Goal: Task Accomplishment & Management: Manage account settings

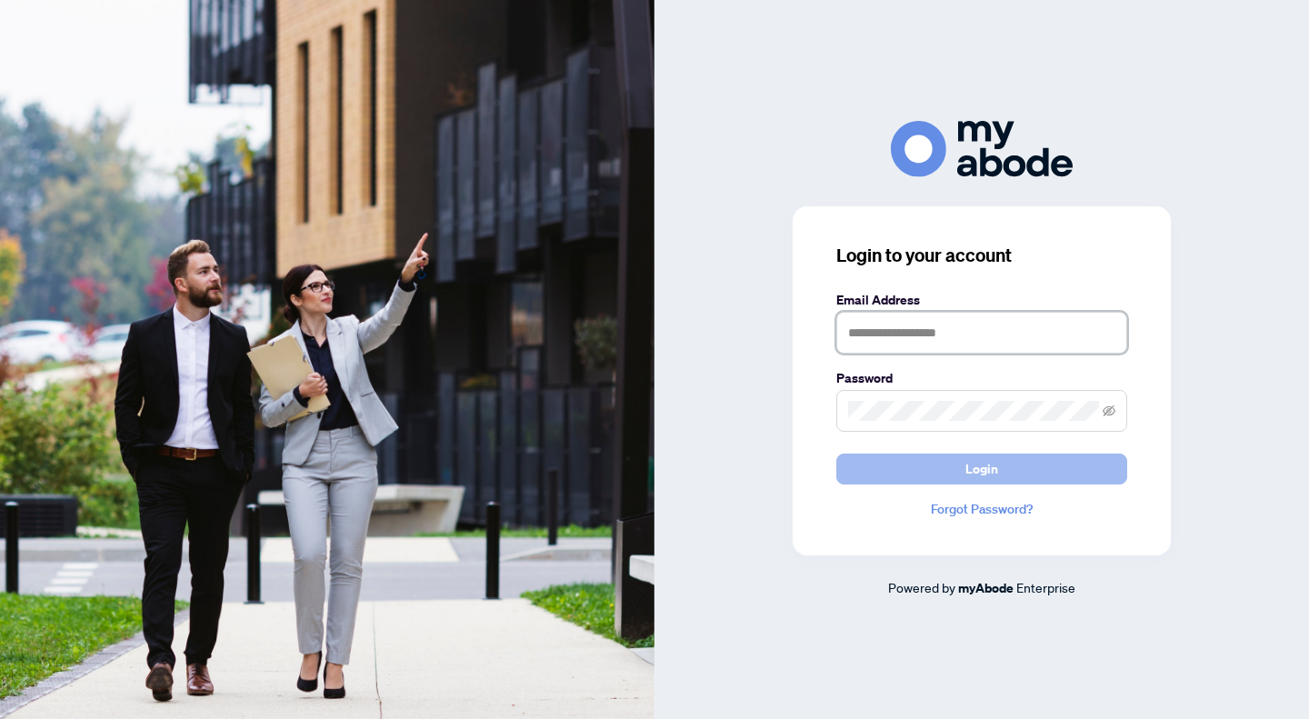
type input "**********"
click at [948, 470] on button "Login" at bounding box center [982, 469] width 291 height 31
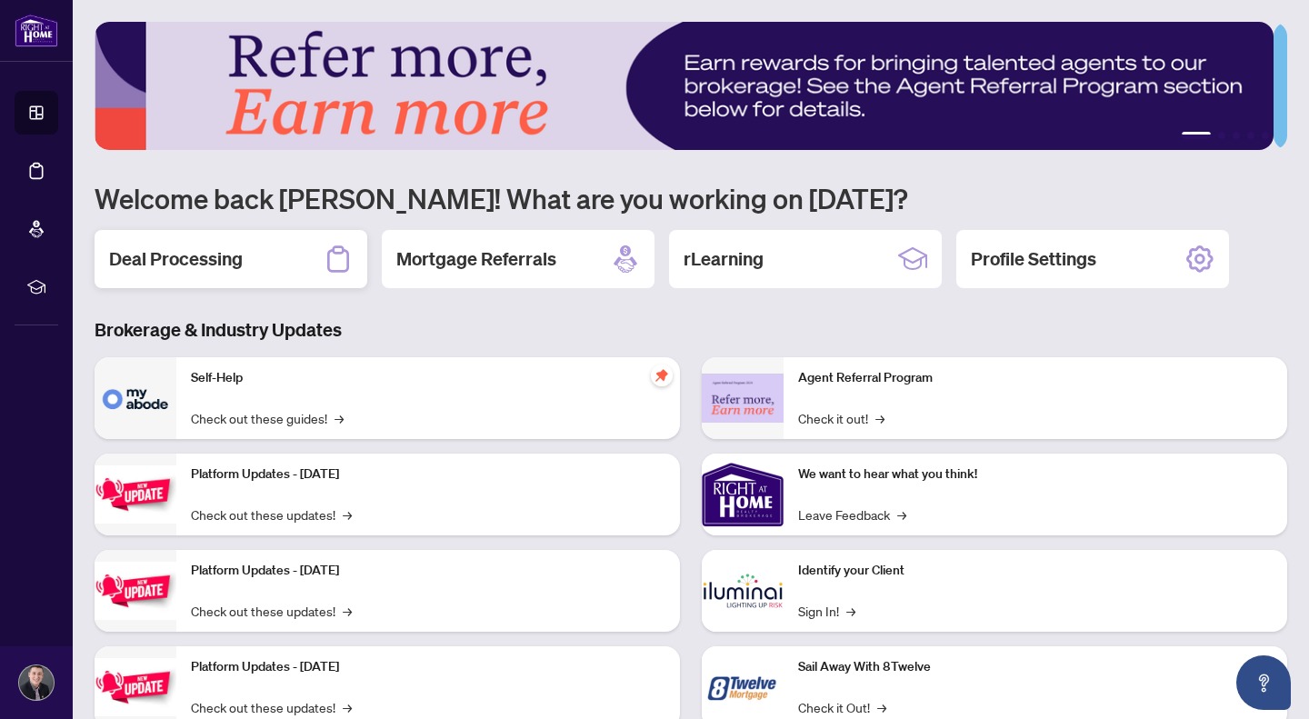
click at [262, 258] on div "Deal Processing" at bounding box center [231, 259] width 273 height 58
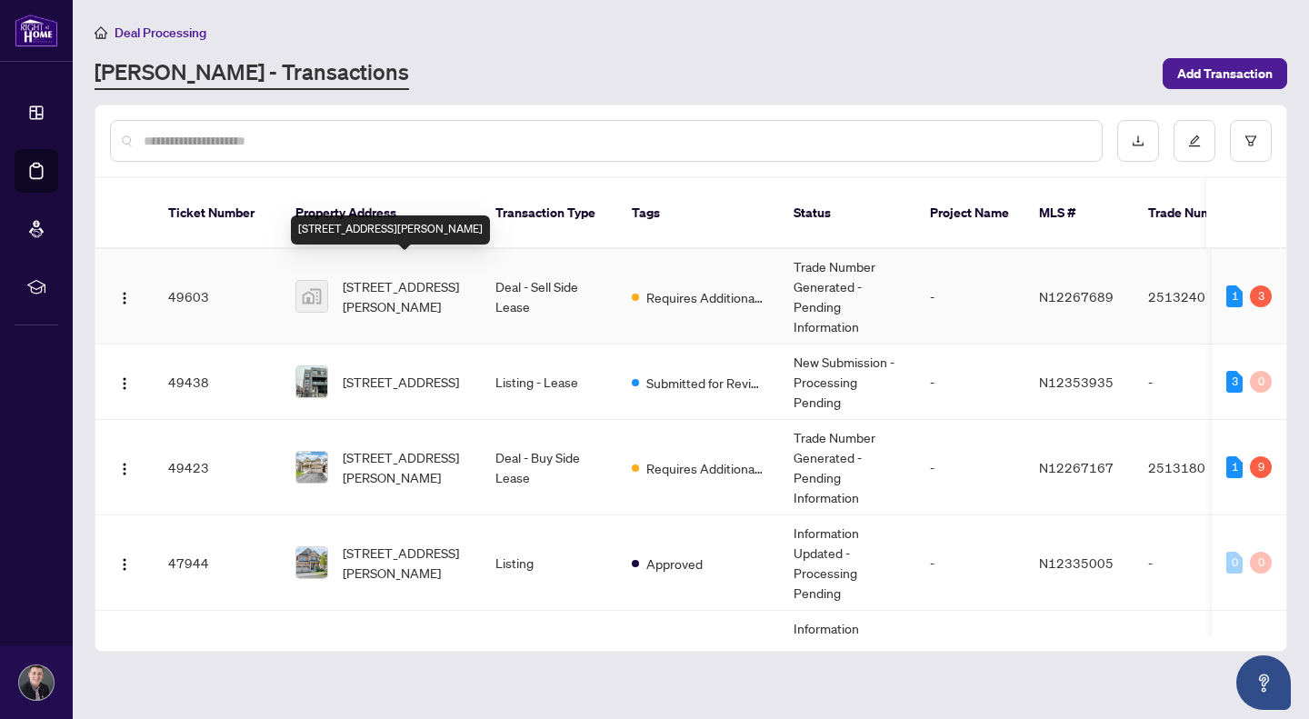
click at [396, 276] on span "28 Pridham Place, New Tecumseth, ON, Canada" at bounding box center [405, 296] width 124 height 40
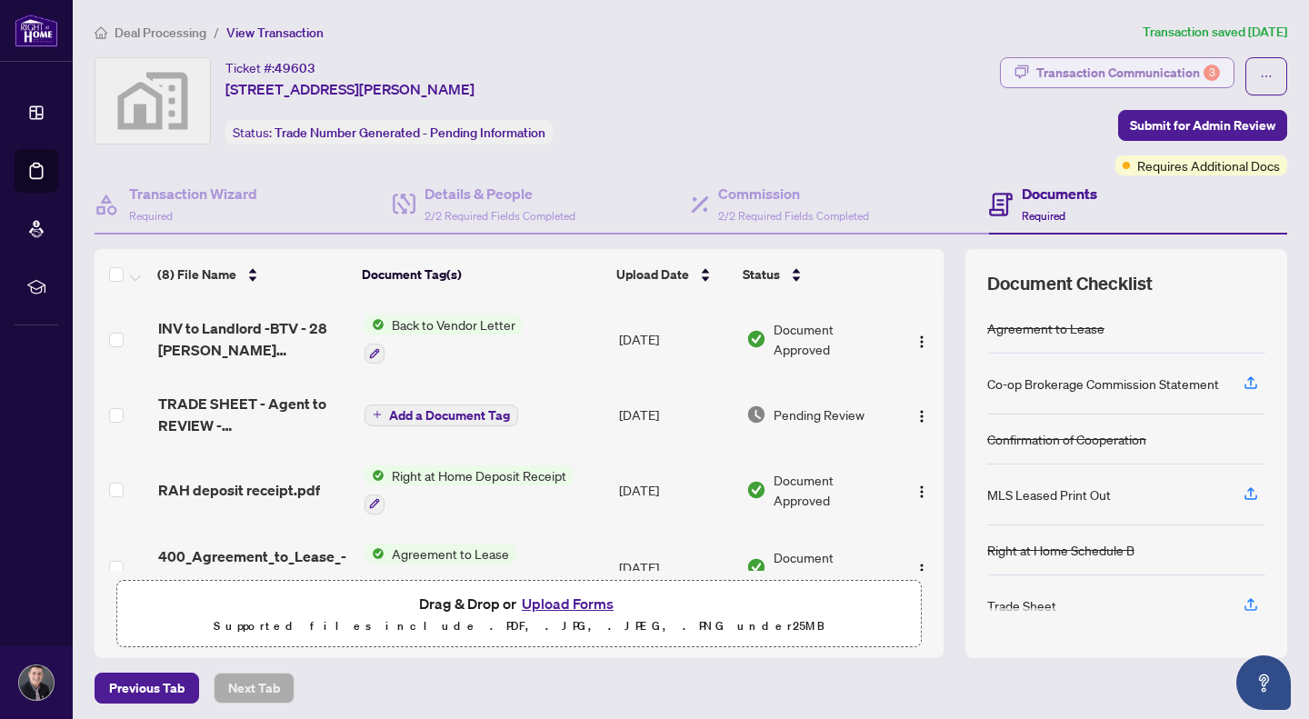
click at [1138, 75] on div "Transaction Communication 3" at bounding box center [1129, 72] width 184 height 29
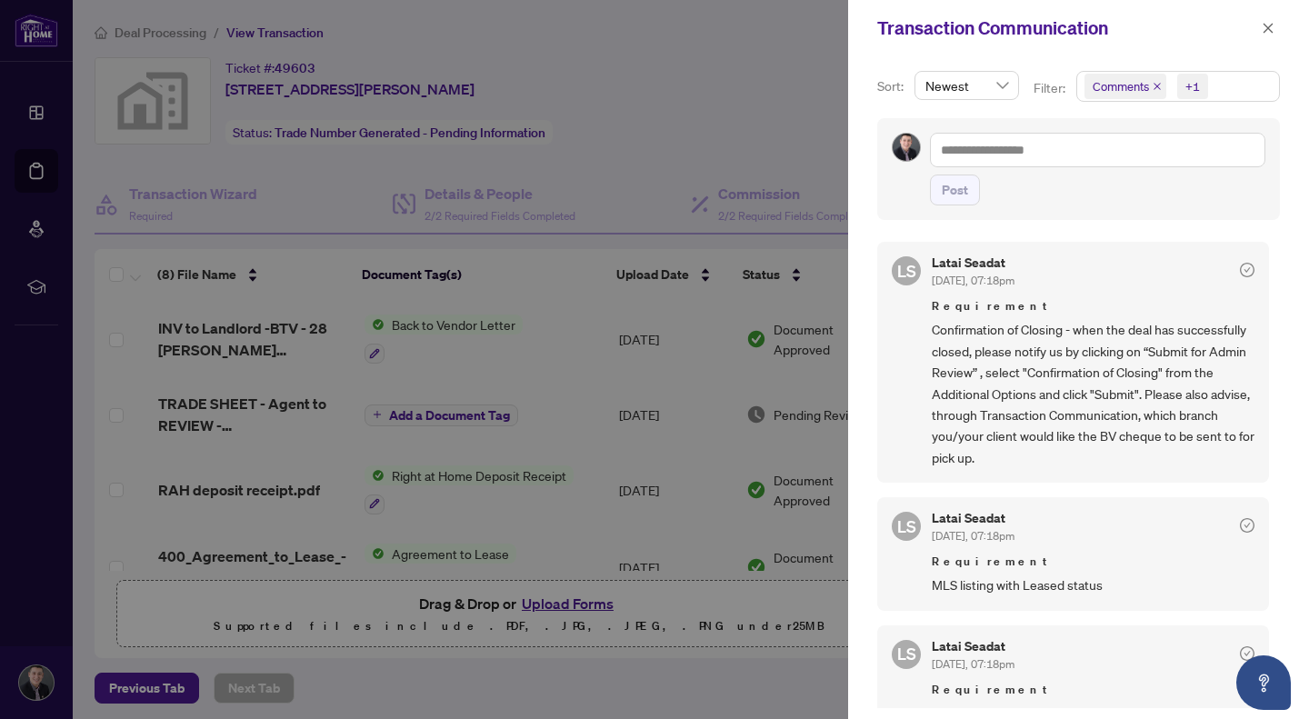
click at [717, 670] on div at bounding box center [654, 359] width 1309 height 719
click at [635, 130] on div at bounding box center [654, 359] width 1309 height 719
click at [1265, 33] on icon "close" at bounding box center [1268, 28] width 13 height 13
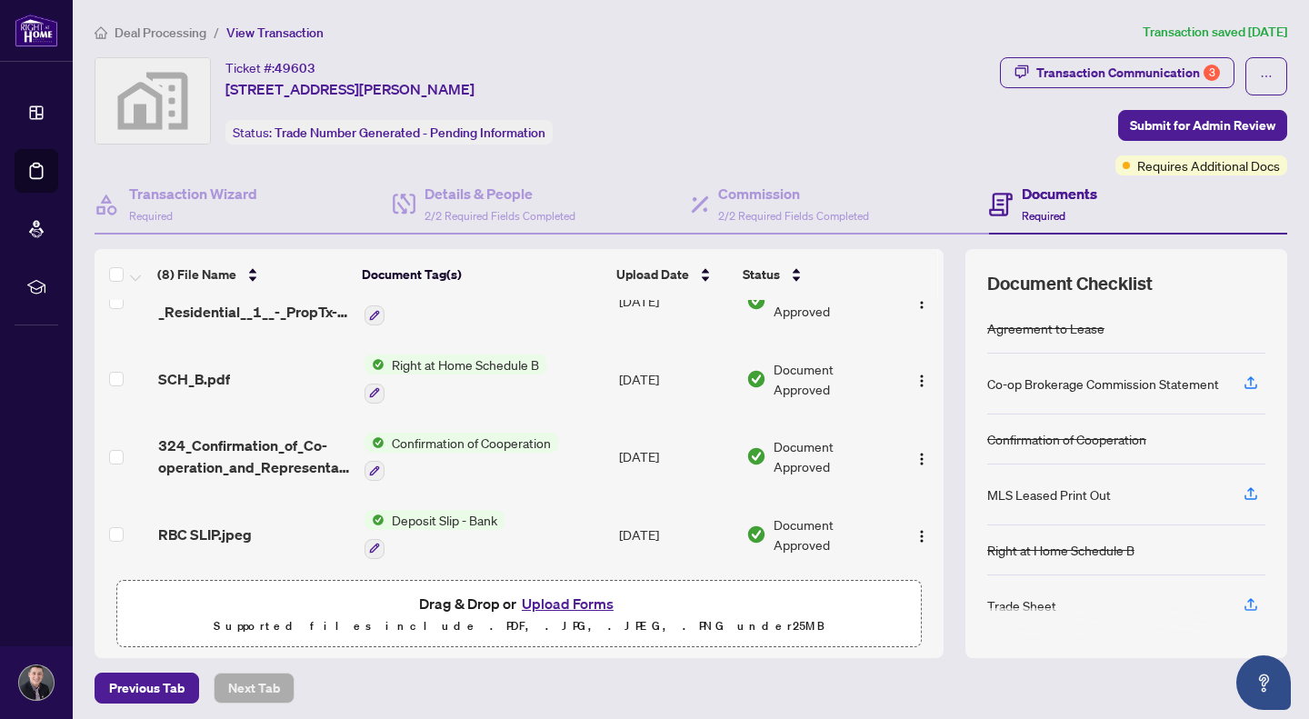
scroll to position [347, 0]
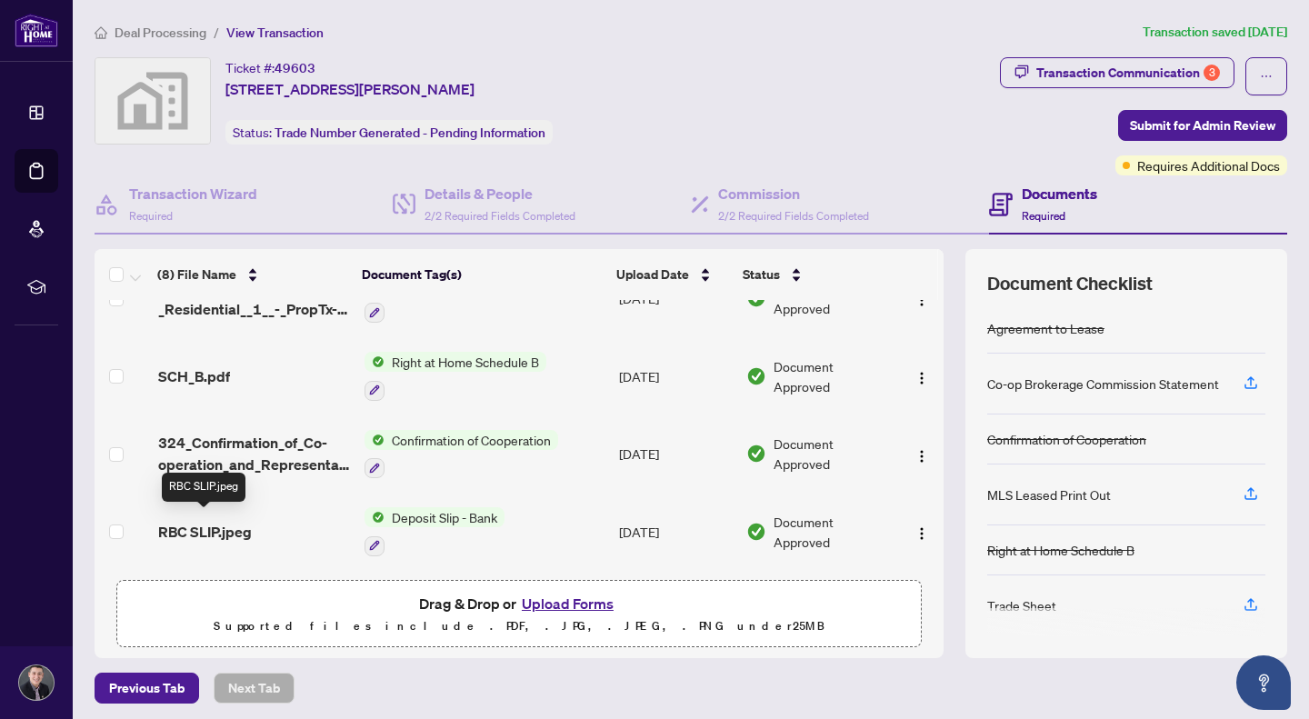
click at [206, 523] on span "RBC SLIP.jpeg" at bounding box center [205, 532] width 94 height 22
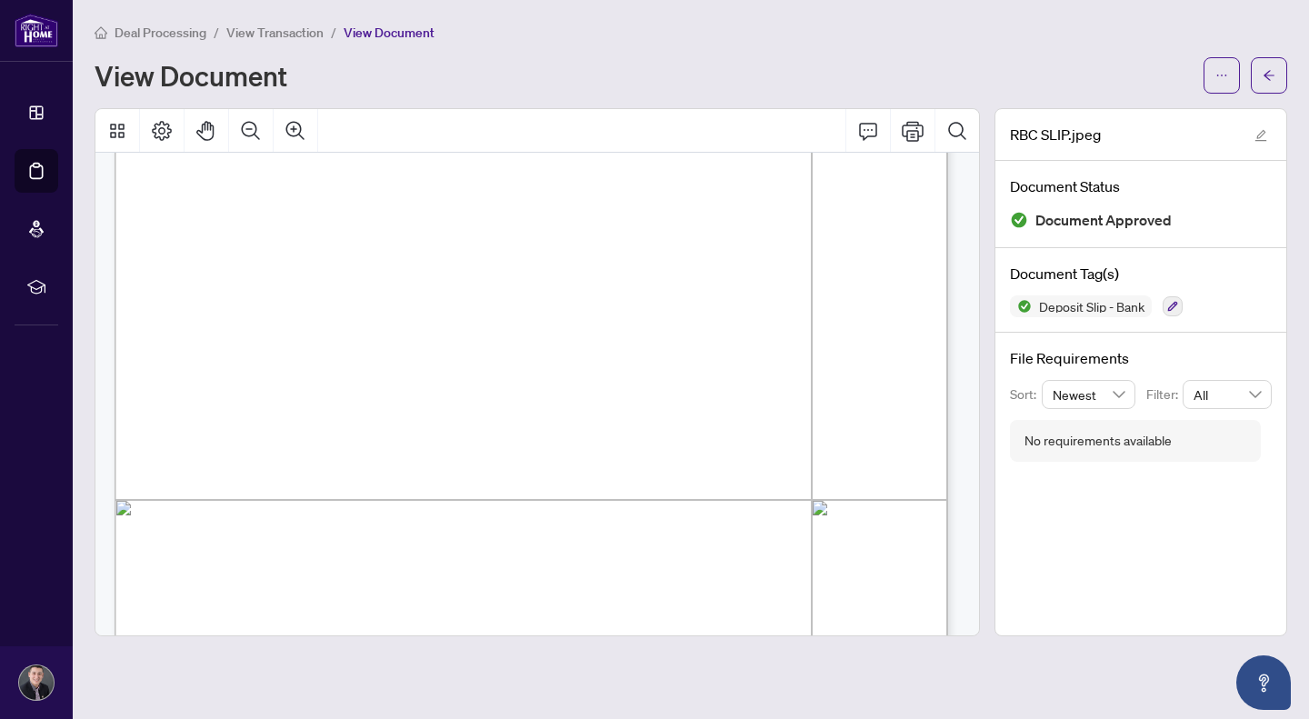
scroll to position [383, 0]
click at [1263, 67] on span "button" at bounding box center [1269, 75] width 13 height 29
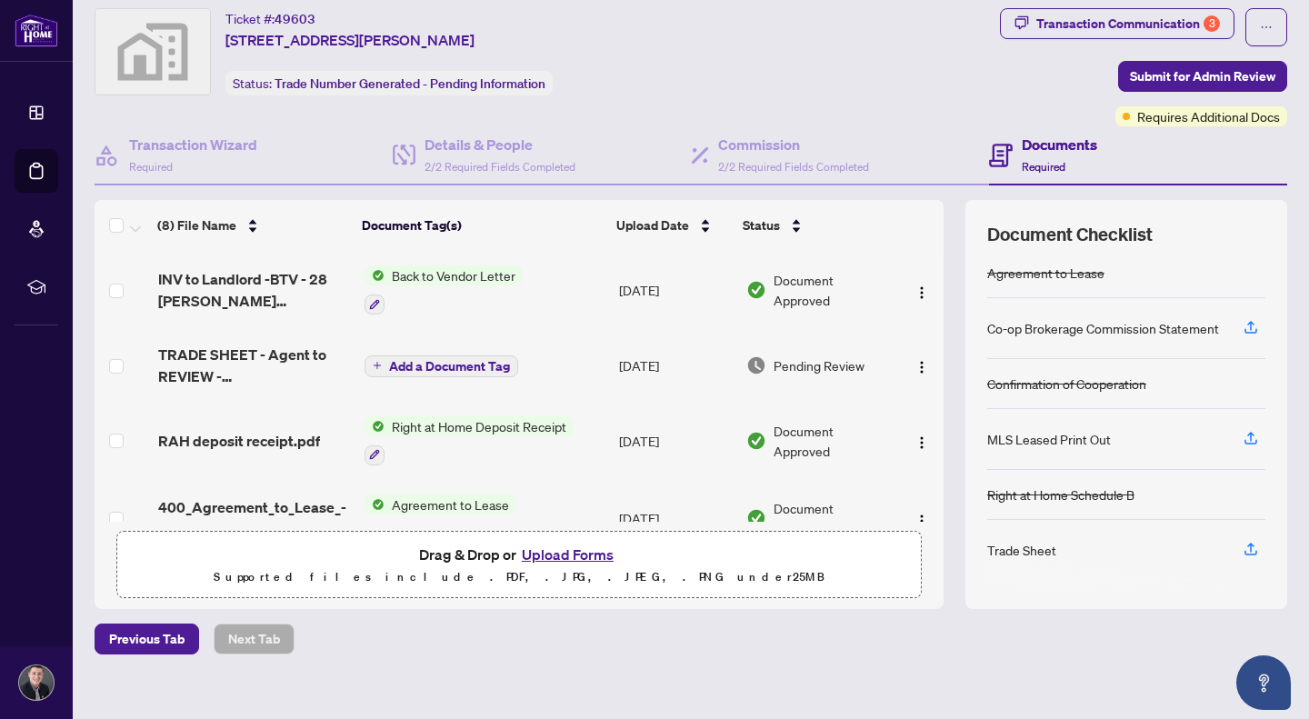
scroll to position [68, 0]
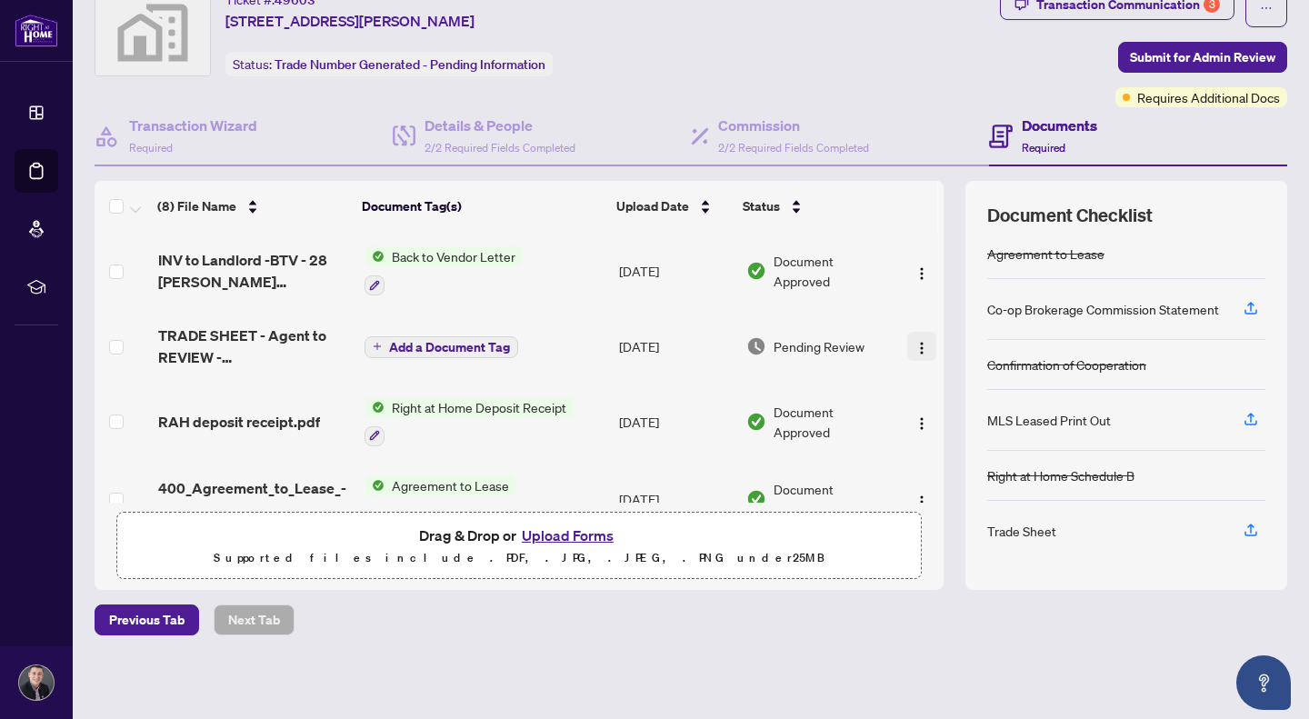
click at [908, 347] on button "button" at bounding box center [922, 346] width 29 height 29
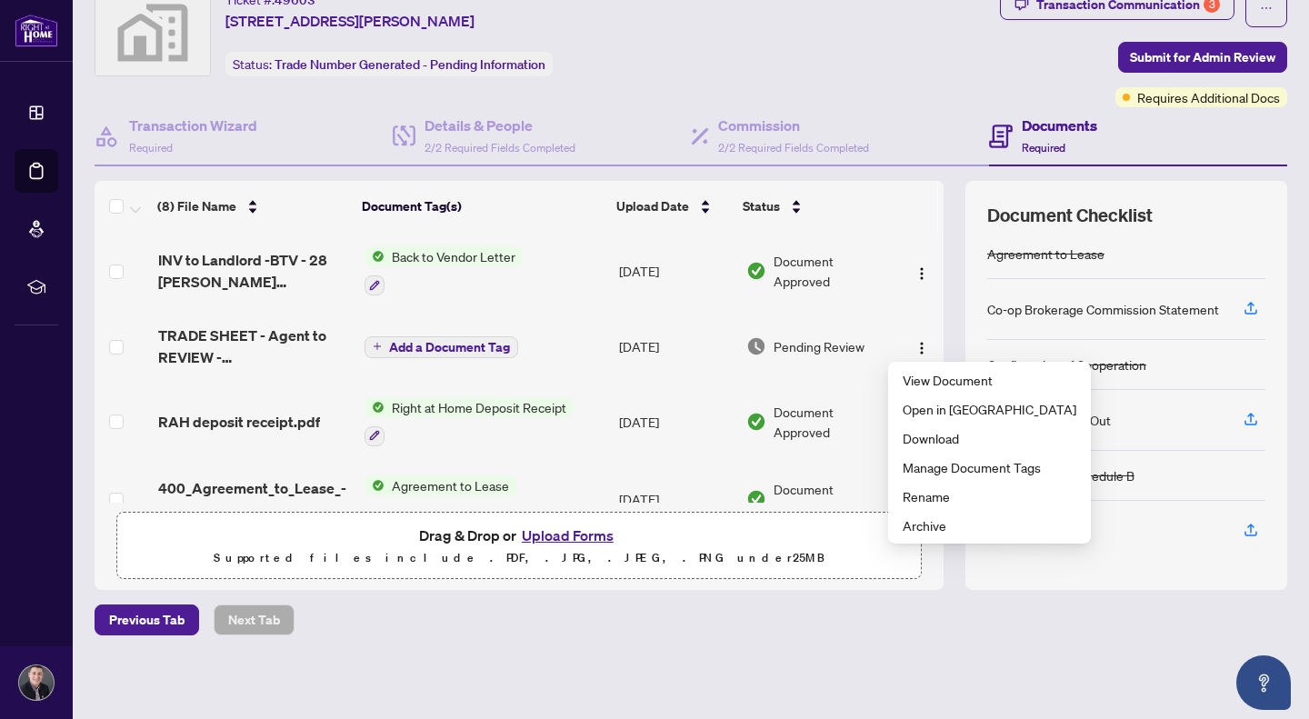
click at [206, 330] on span "TRADE SHEET - Agent to REVIEW - 28 Pridham Place Lower.pdf" at bounding box center [254, 347] width 192 height 44
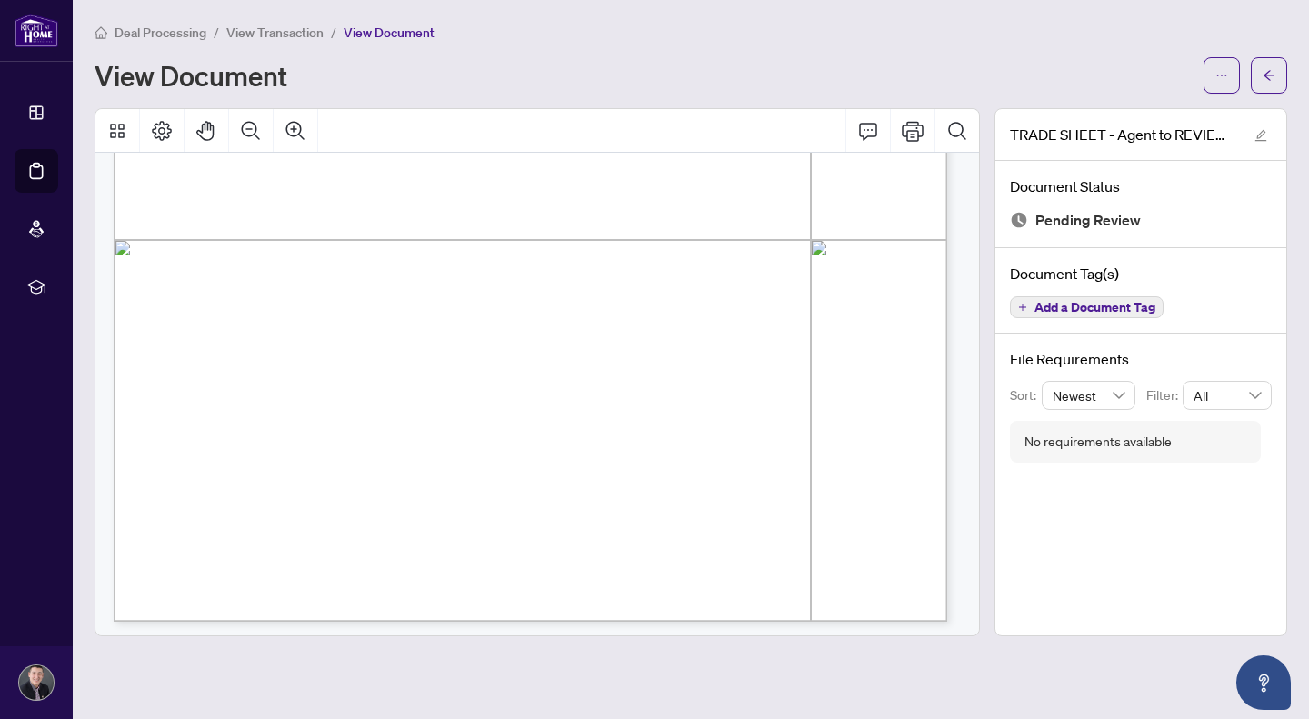
scroll to position [632, 0]
drag, startPoint x: 256, startPoint y: 507, endPoint x: 456, endPoint y: 499, distance: 200.2
click at [456, 499] on div "Right at Home Realty 2513240 28 Pridham Place Lower New Tecumseth,ON L0G-1W0 Pr…" at bounding box center [738, 347] width 1249 height 1617
drag, startPoint x: 541, startPoint y: 483, endPoint x: 555, endPoint y: 479, distance: 14.1
click at [541, 483] on div "Right at Home Realty 2513240 28 Pridham Place Lower New Tecumseth,ON L0G-1W0 Pr…" at bounding box center [738, 347] width 1249 height 1617
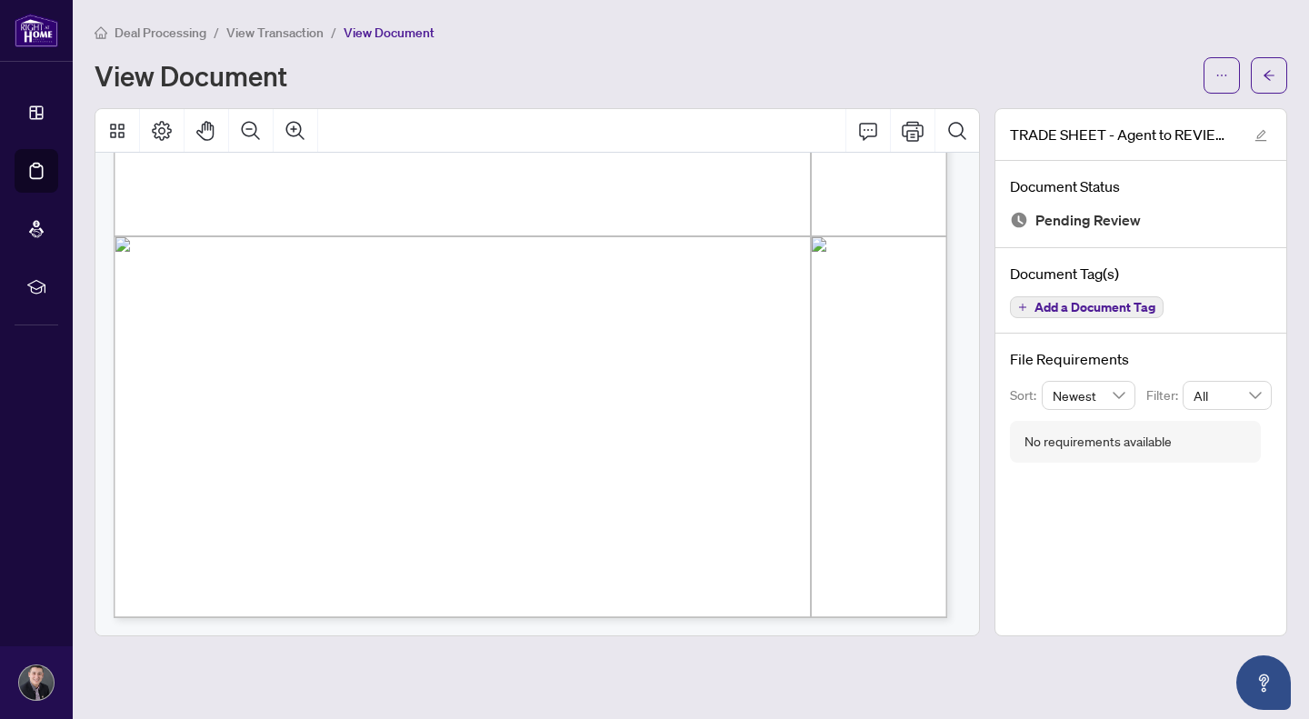
click at [461, 365] on div "Right at Home Realty 2513240 28 Pridham Place Lower New Tecumseth,ON L0G-1W0 Pr…" at bounding box center [738, 347] width 1249 height 1617
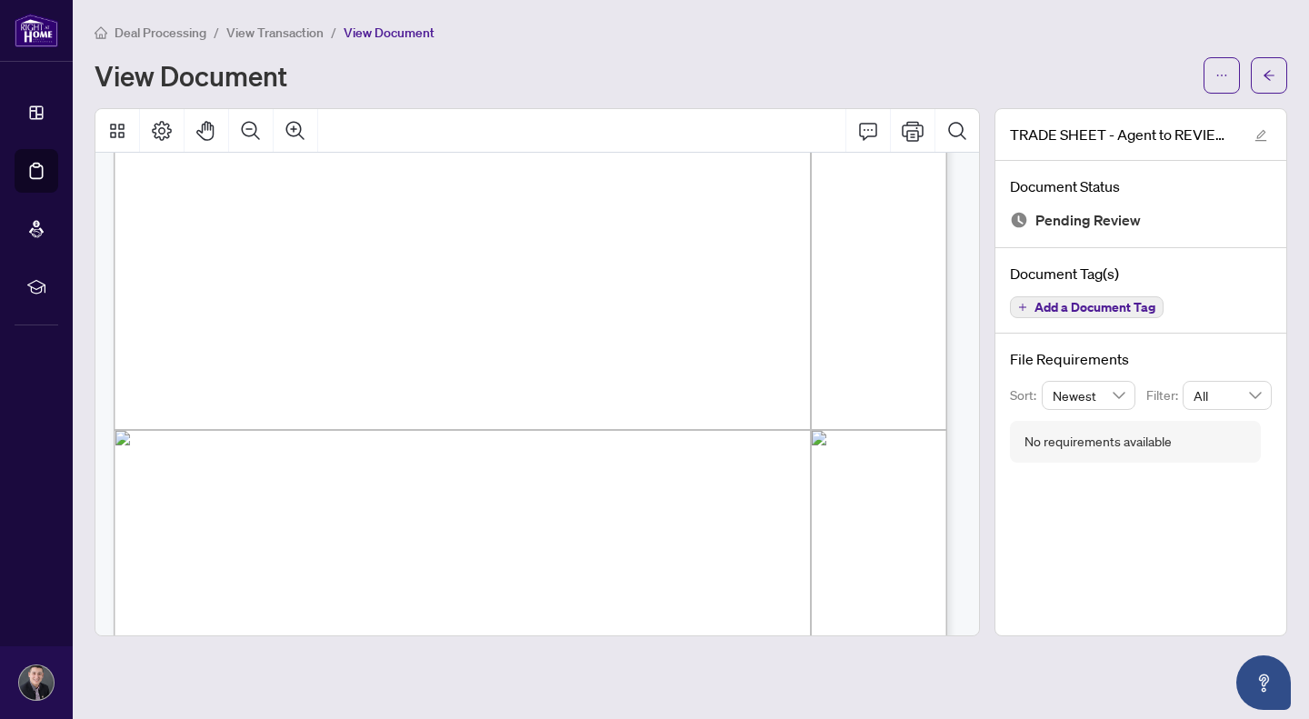
scroll to position [345, 0]
